Goal: Communication & Community: Answer question/provide support

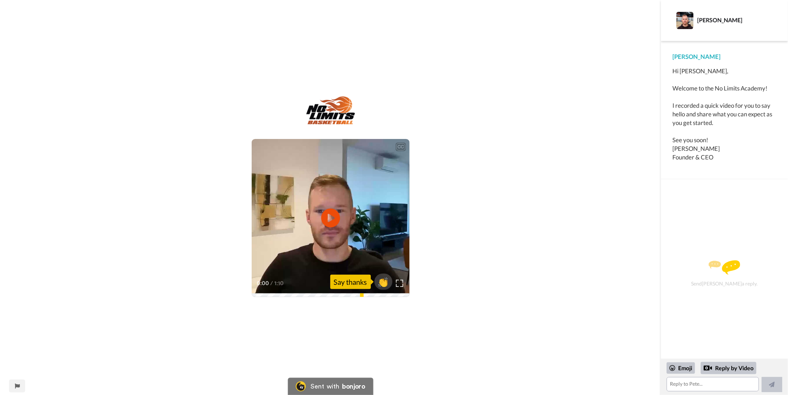
click at [331, 215] on icon "Play/Pause" at bounding box center [330, 218] width 19 height 34
click at [324, 212] on icon at bounding box center [330, 217] width 19 height 19
click at [320, 216] on video at bounding box center [331, 218] width 158 height 158
click at [404, 285] on div at bounding box center [399, 283] width 10 height 10
click at [402, 284] on img at bounding box center [399, 284] width 8 height 8
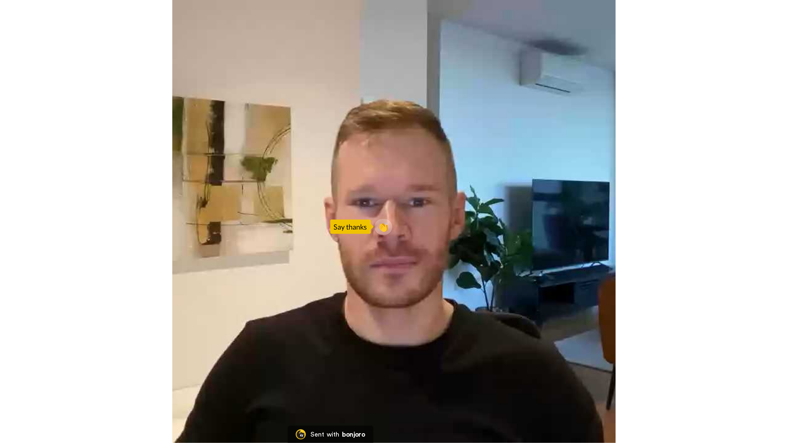
click at [389, 229] on video at bounding box center [394, 221] width 788 height 443
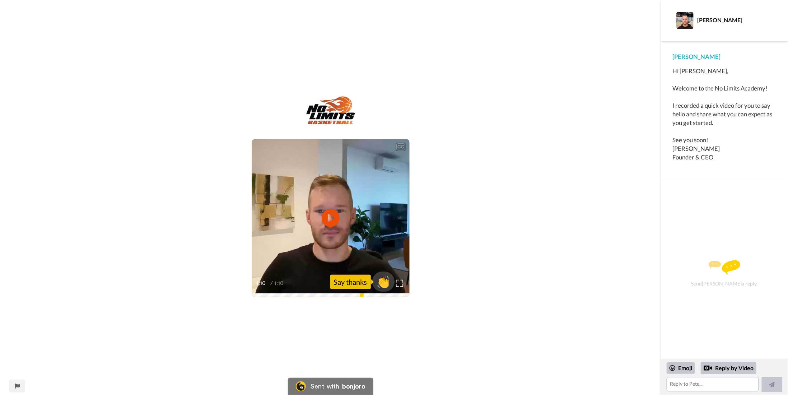
click at [388, 285] on span "👏" at bounding box center [383, 282] width 23 height 14
click at [687, 383] on textarea "👏" at bounding box center [712, 384] width 92 height 14
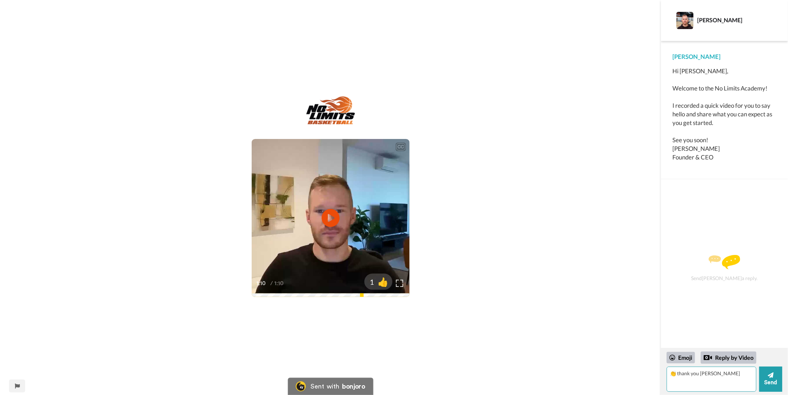
type textarea "👏 thank you [PERSON_NAME]"
